Goal: Find specific page/section: Find specific page/section

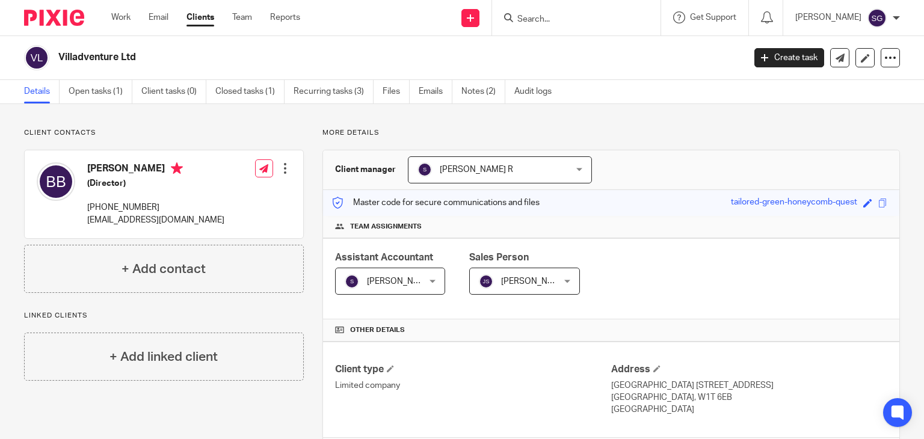
scroll to position [264, 0]
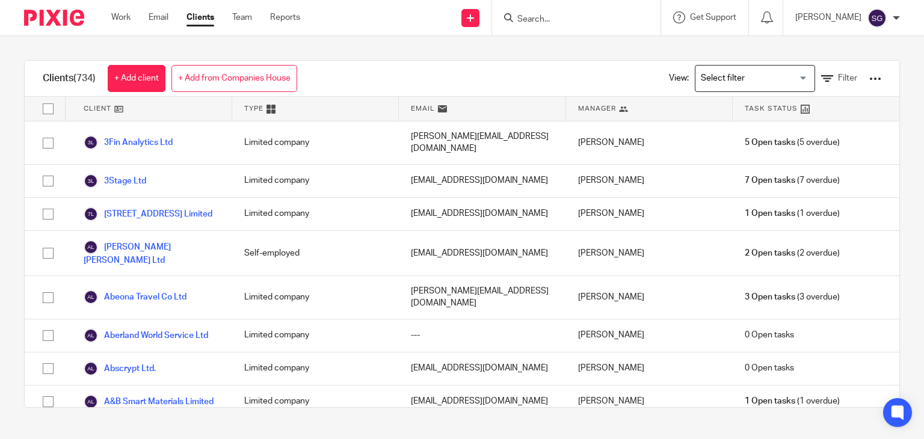
scroll to position [25139, 0]
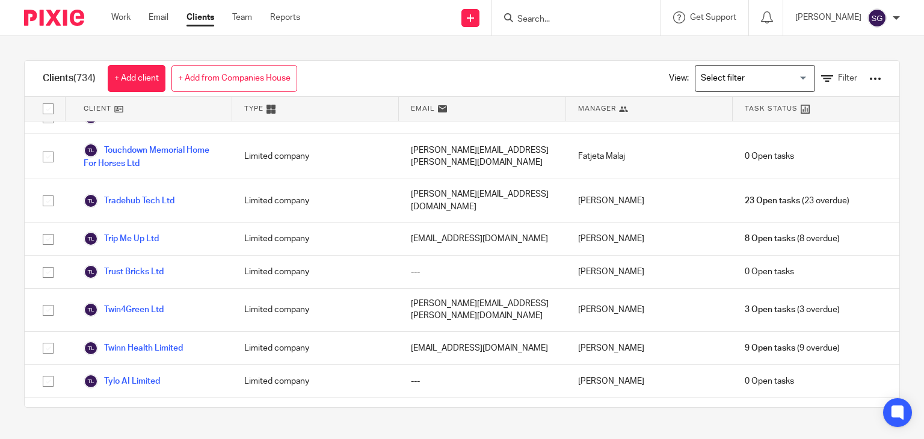
click at [542, 20] on input "Search" at bounding box center [570, 19] width 108 height 11
type input "f"
click at [542, 20] on input "Search" at bounding box center [570, 19] width 108 height 11
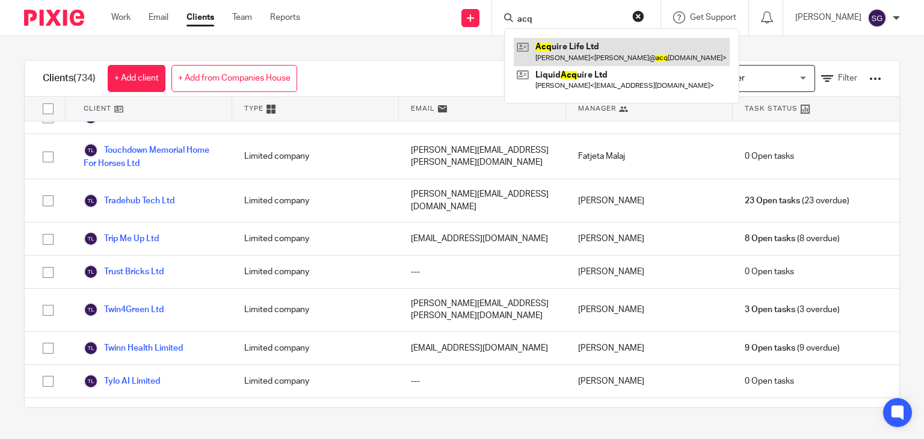
type input "acq"
click at [553, 42] on link at bounding box center [622, 52] width 216 height 28
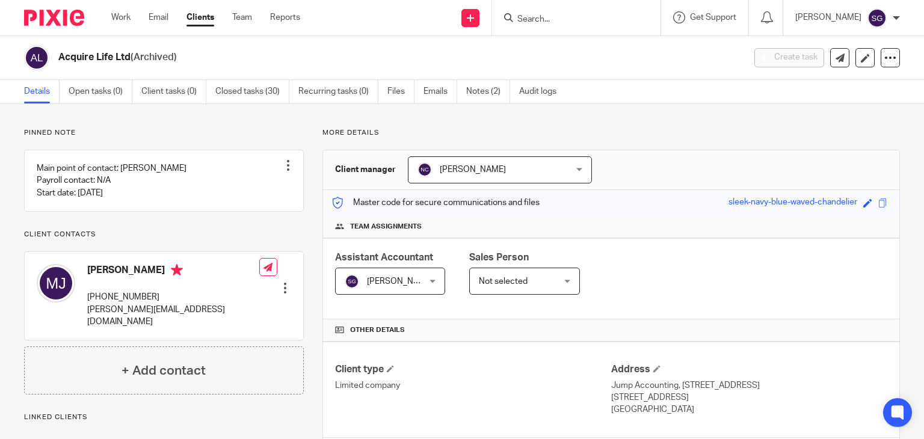
scroll to position [284, 0]
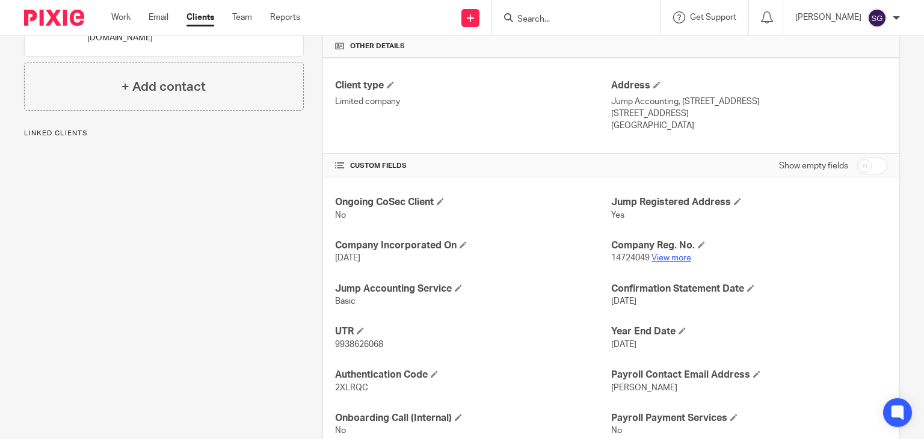
click at [673, 255] on link "View more" at bounding box center [672, 258] width 40 height 8
